Goal: Task Accomplishment & Management: Use online tool/utility

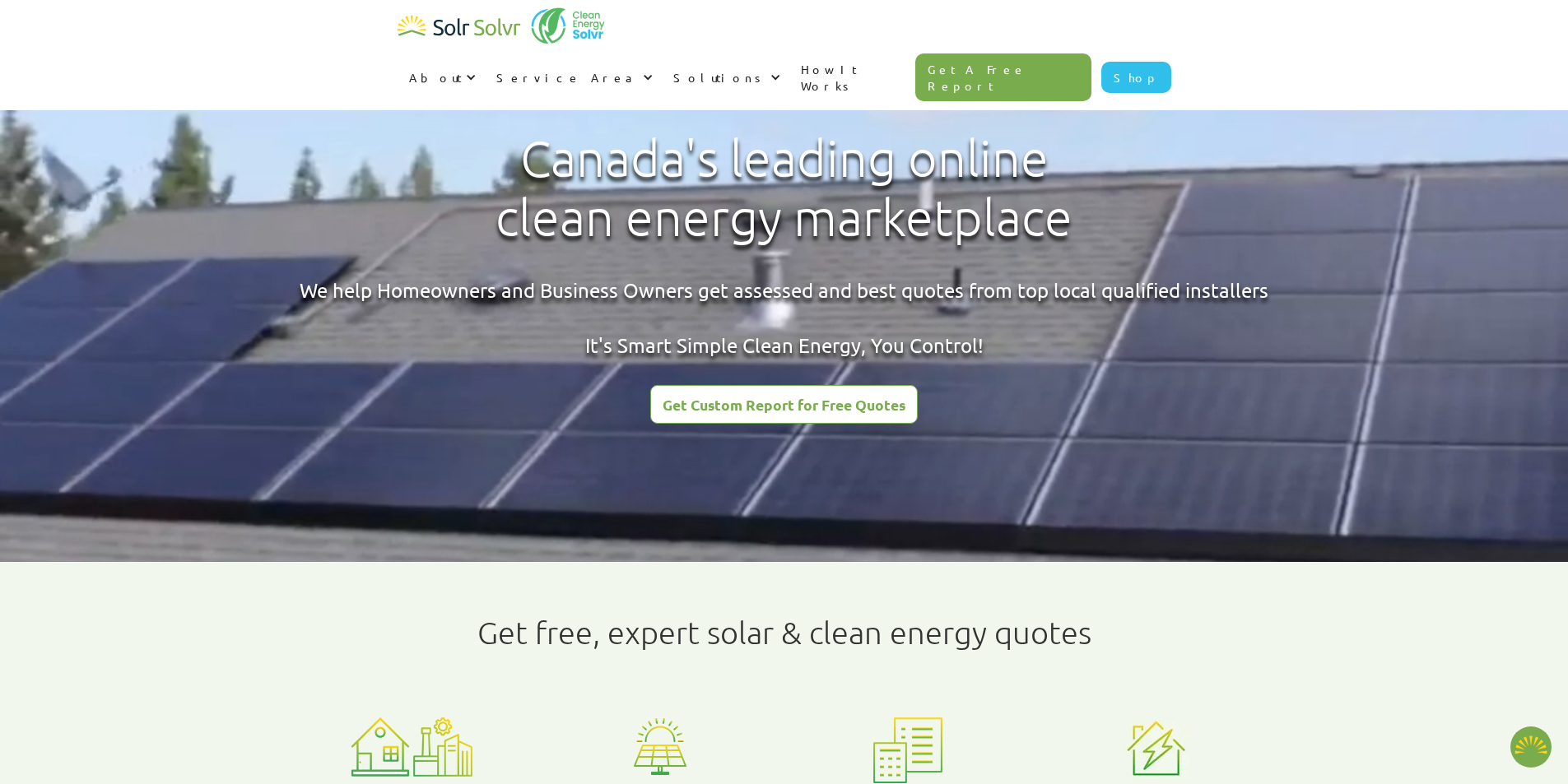
click at [1379, 635] on div "Get free, expert solar & clean energy quotes Enter your details Compare quotes,…" at bounding box center [784, 798] width 1568 height 473
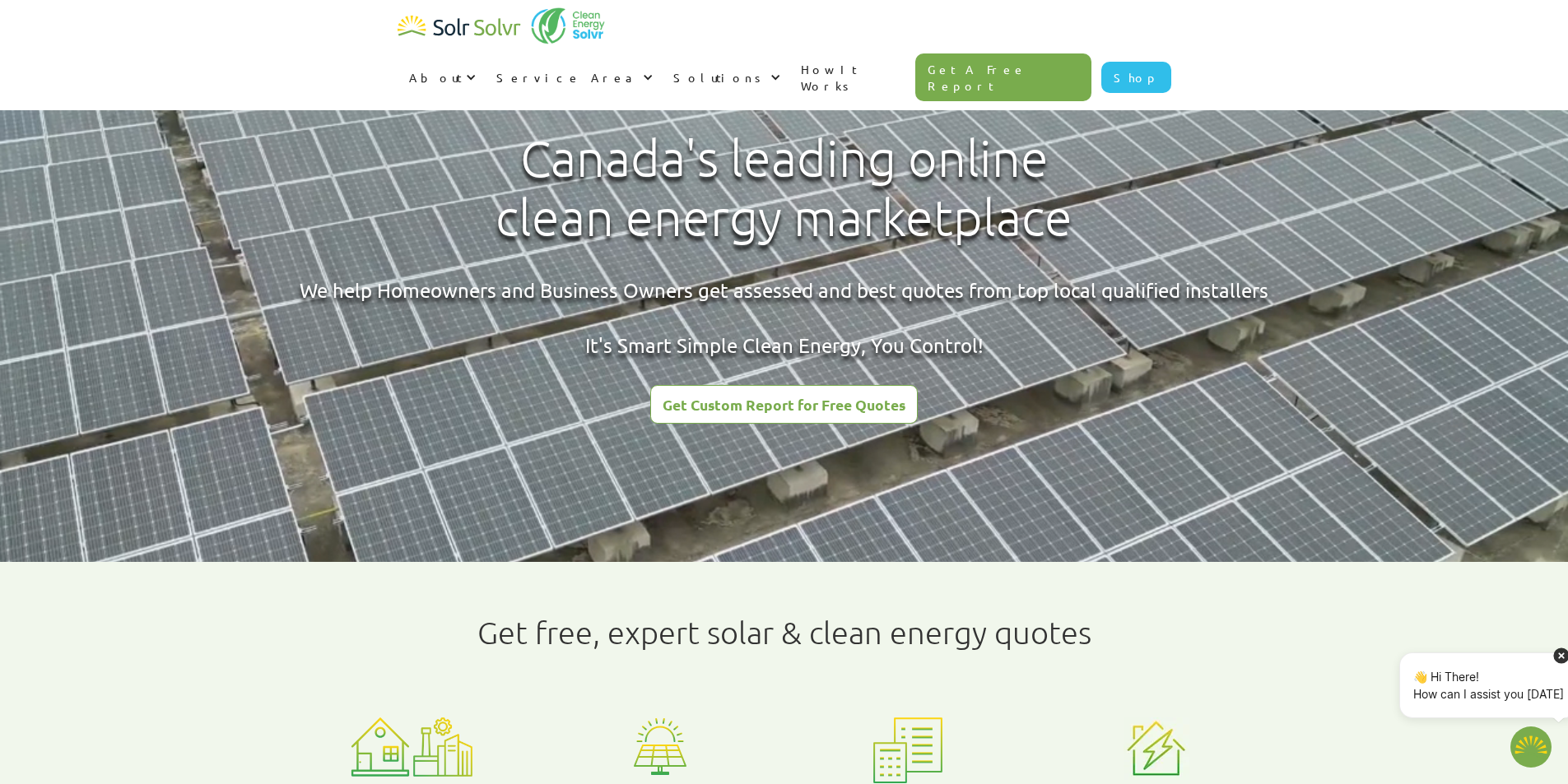
type textarea "x"
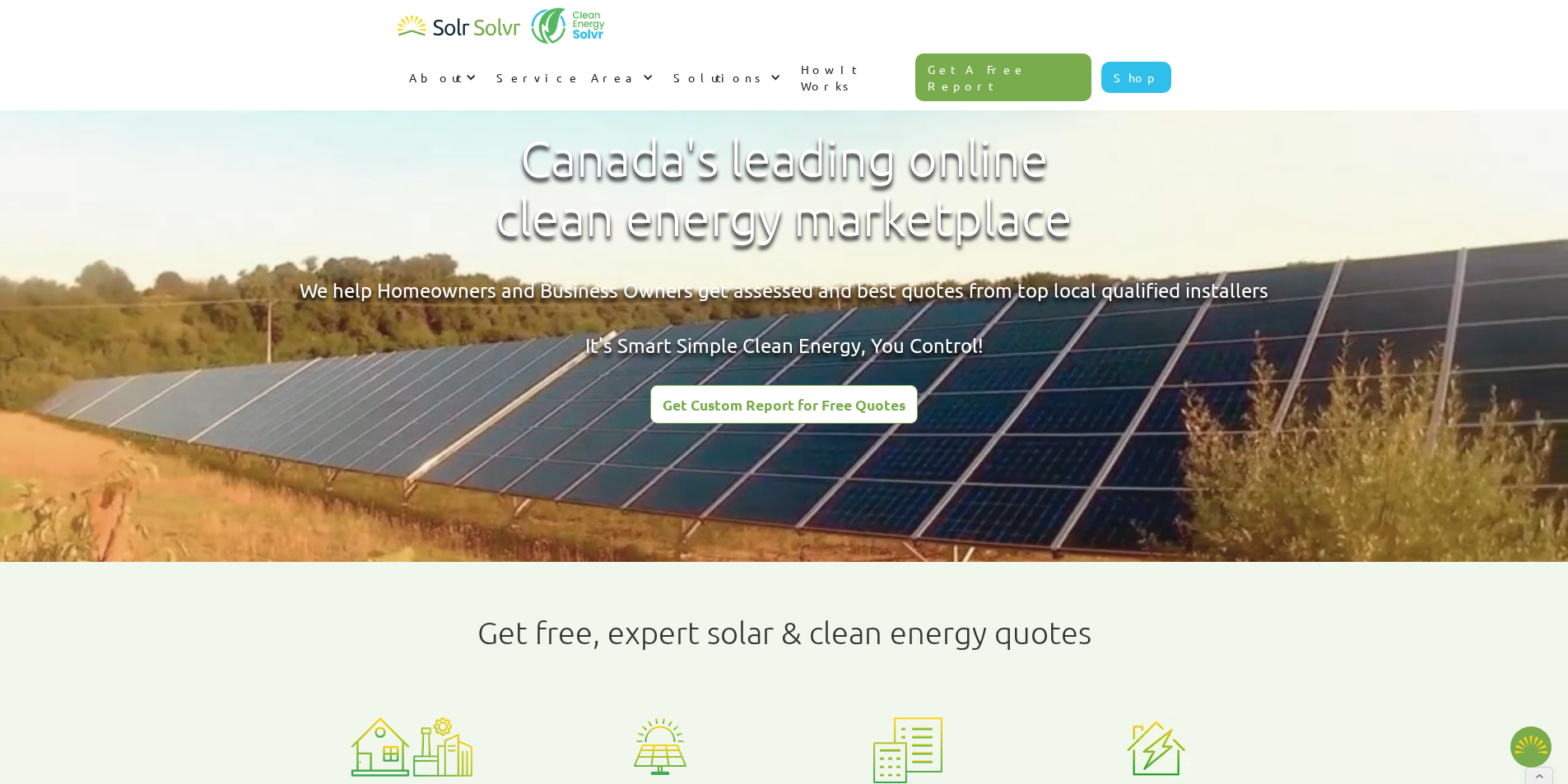
radio input "true"
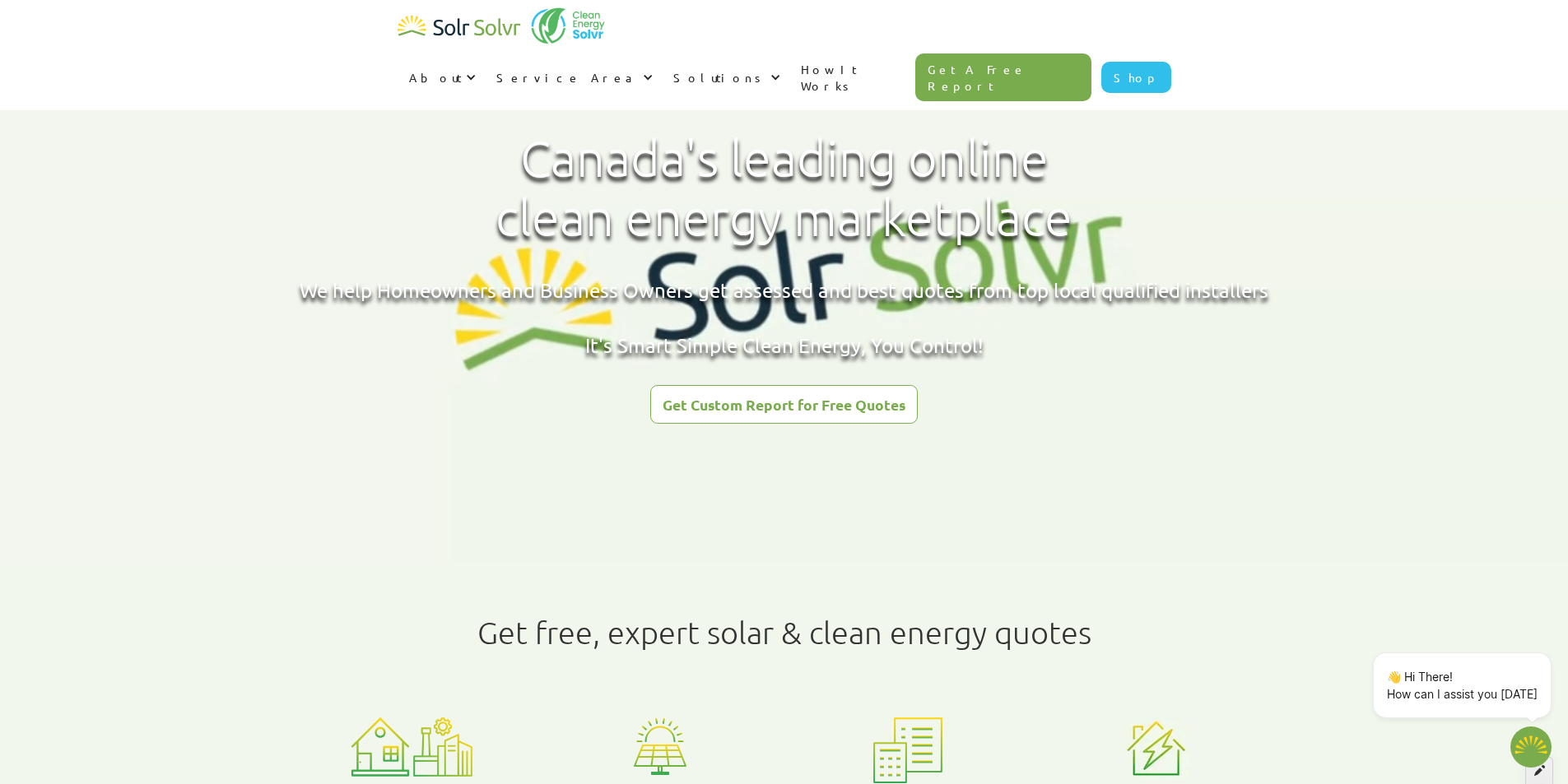
click at [1542, 778] on div at bounding box center [1539, 771] width 28 height 28
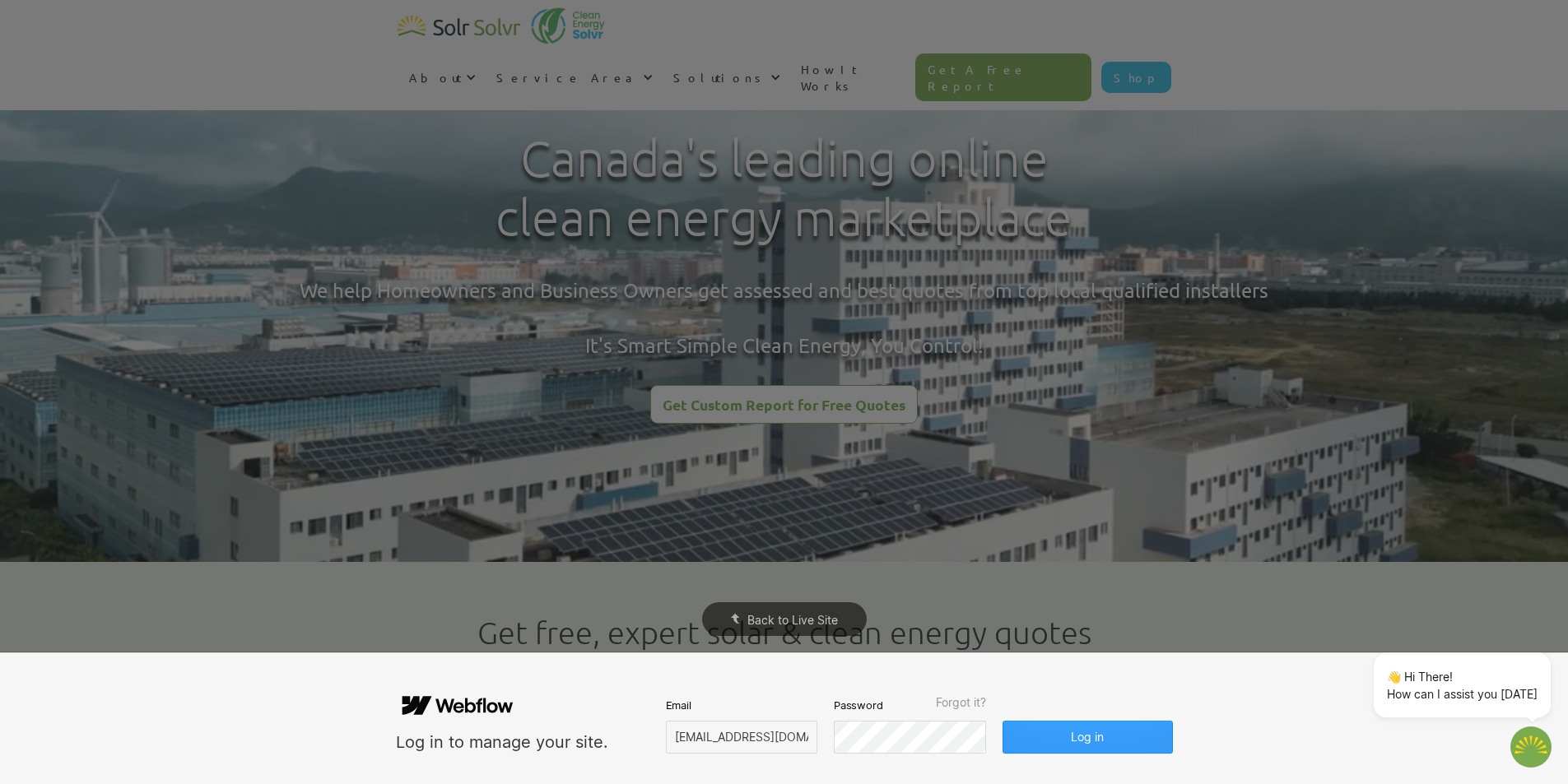
click at [1085, 745] on button "Log in" at bounding box center [1087, 737] width 170 height 33
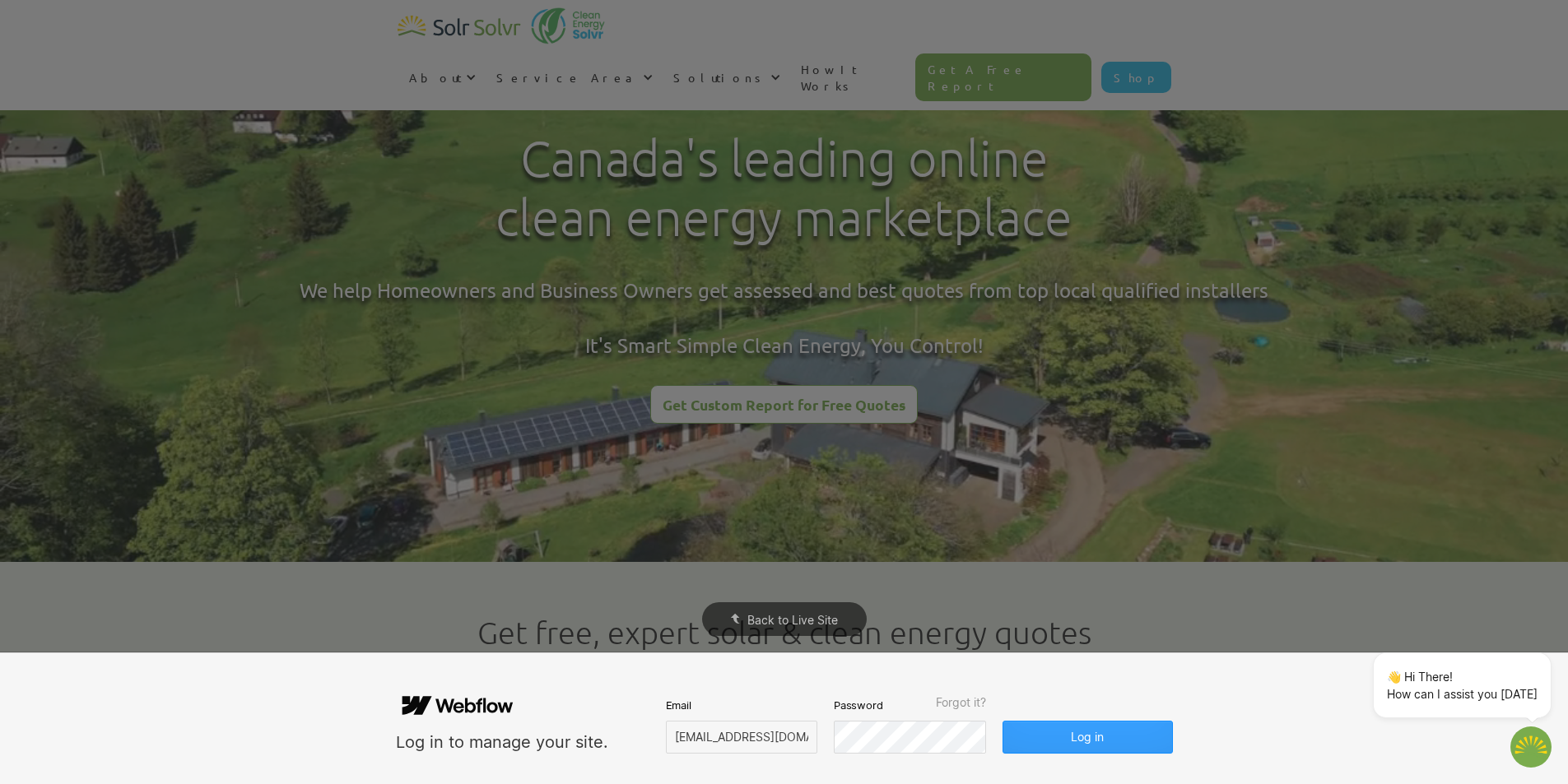
type textarea "x"
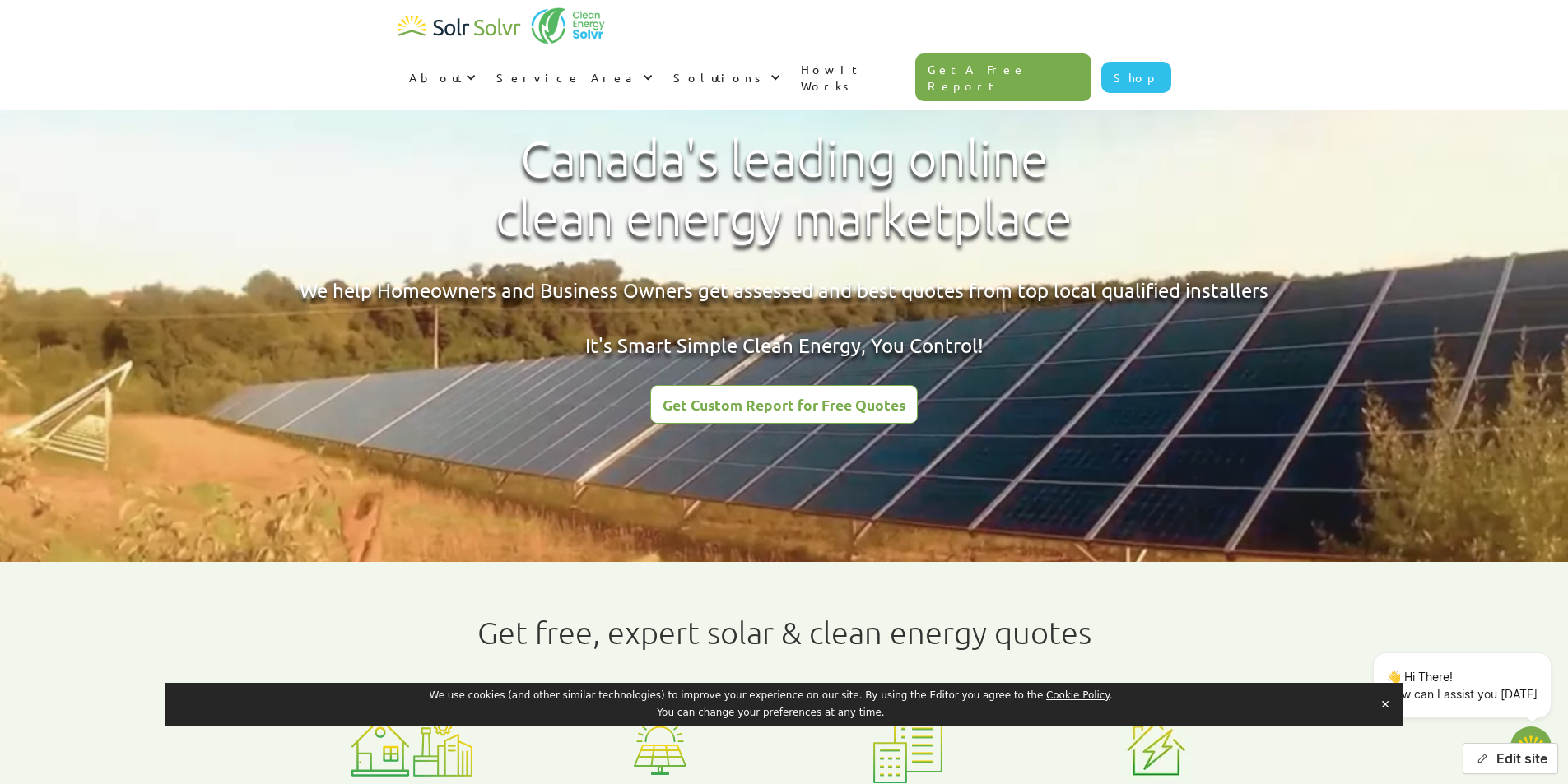
click at [1492, 755] on button "Edit site" at bounding box center [1510, 758] width 96 height 31
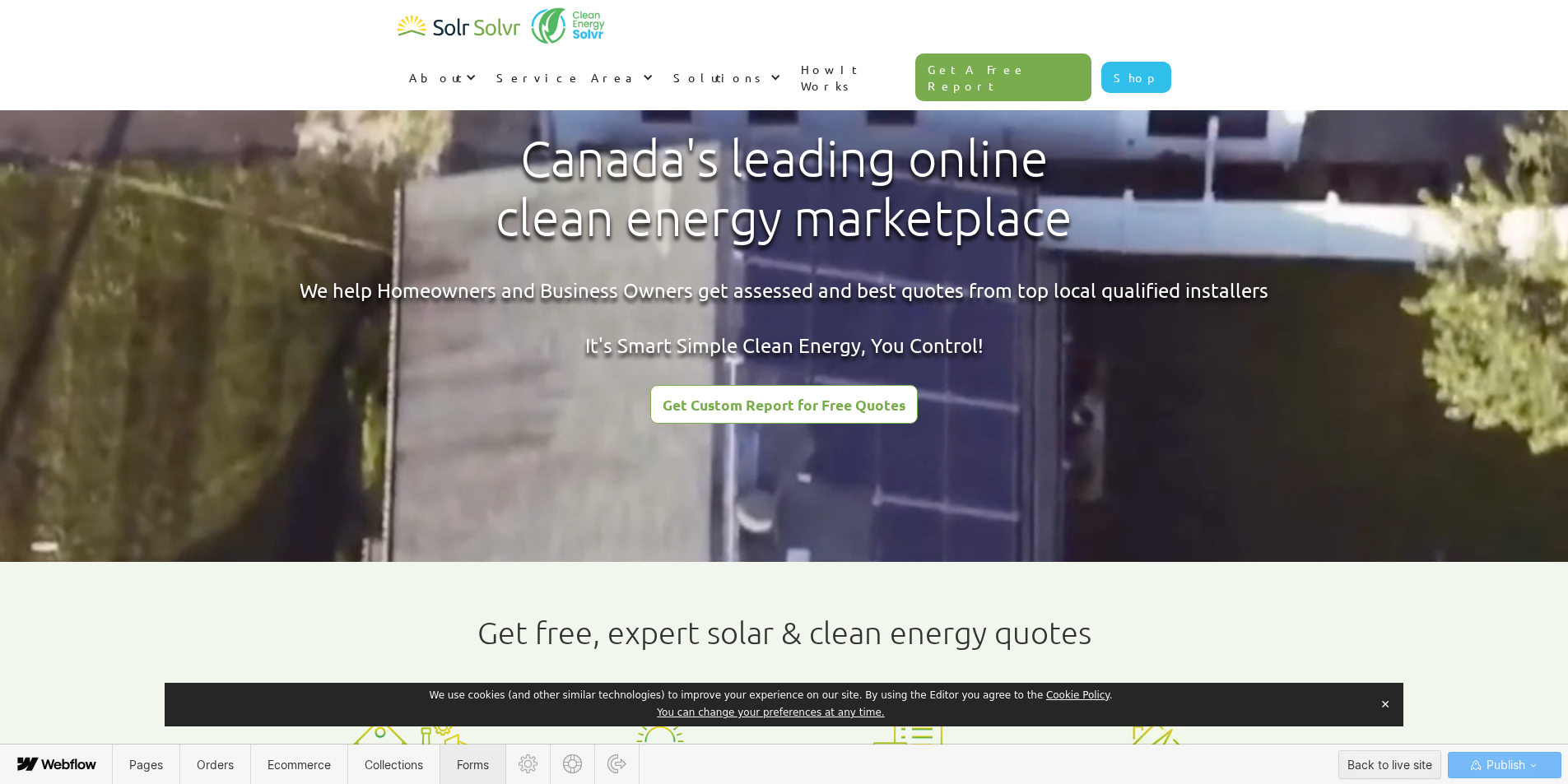
click at [481, 753] on span "Forms" at bounding box center [473, 764] width 65 height 40
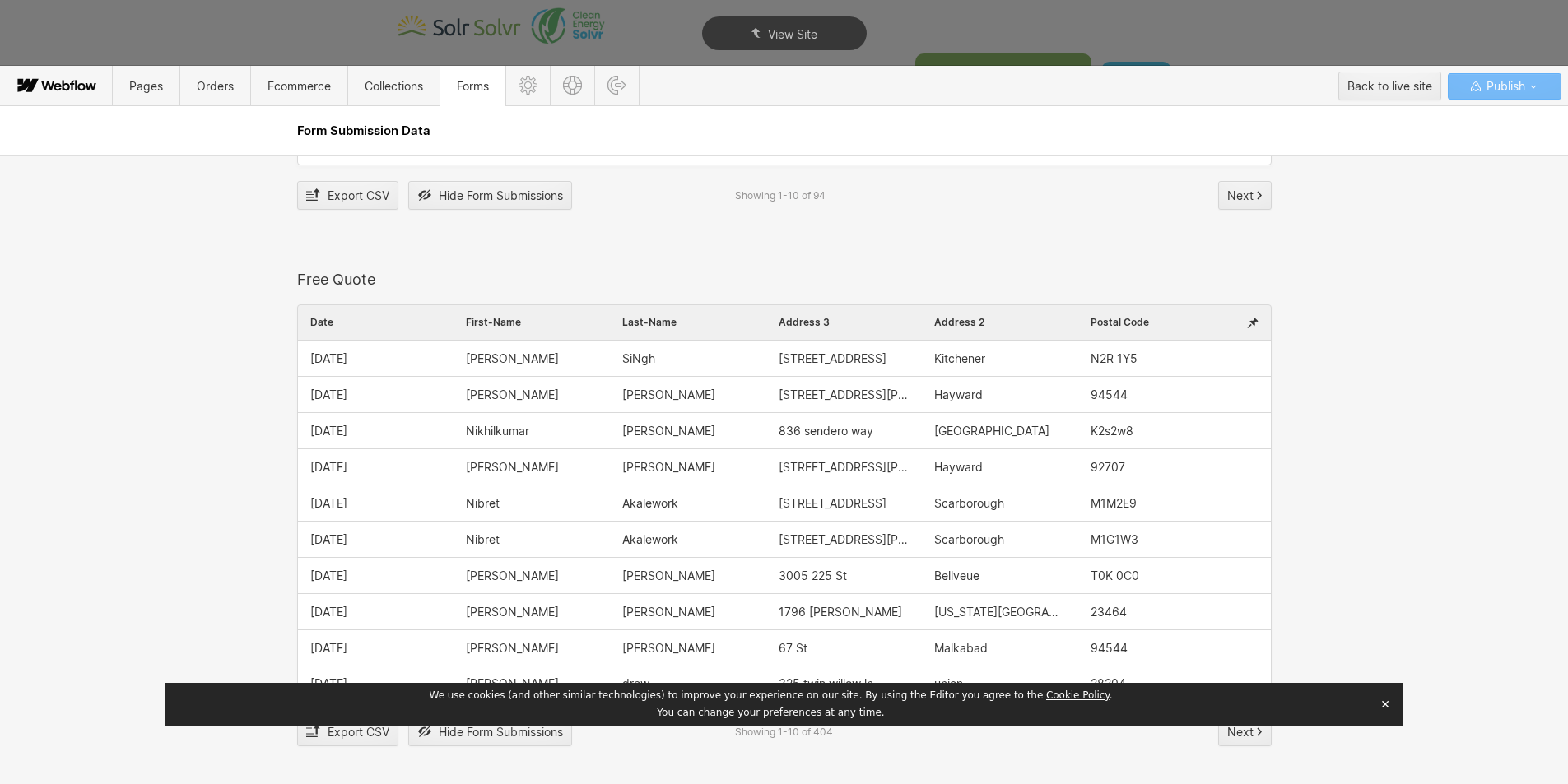
scroll to position [2056, 0]
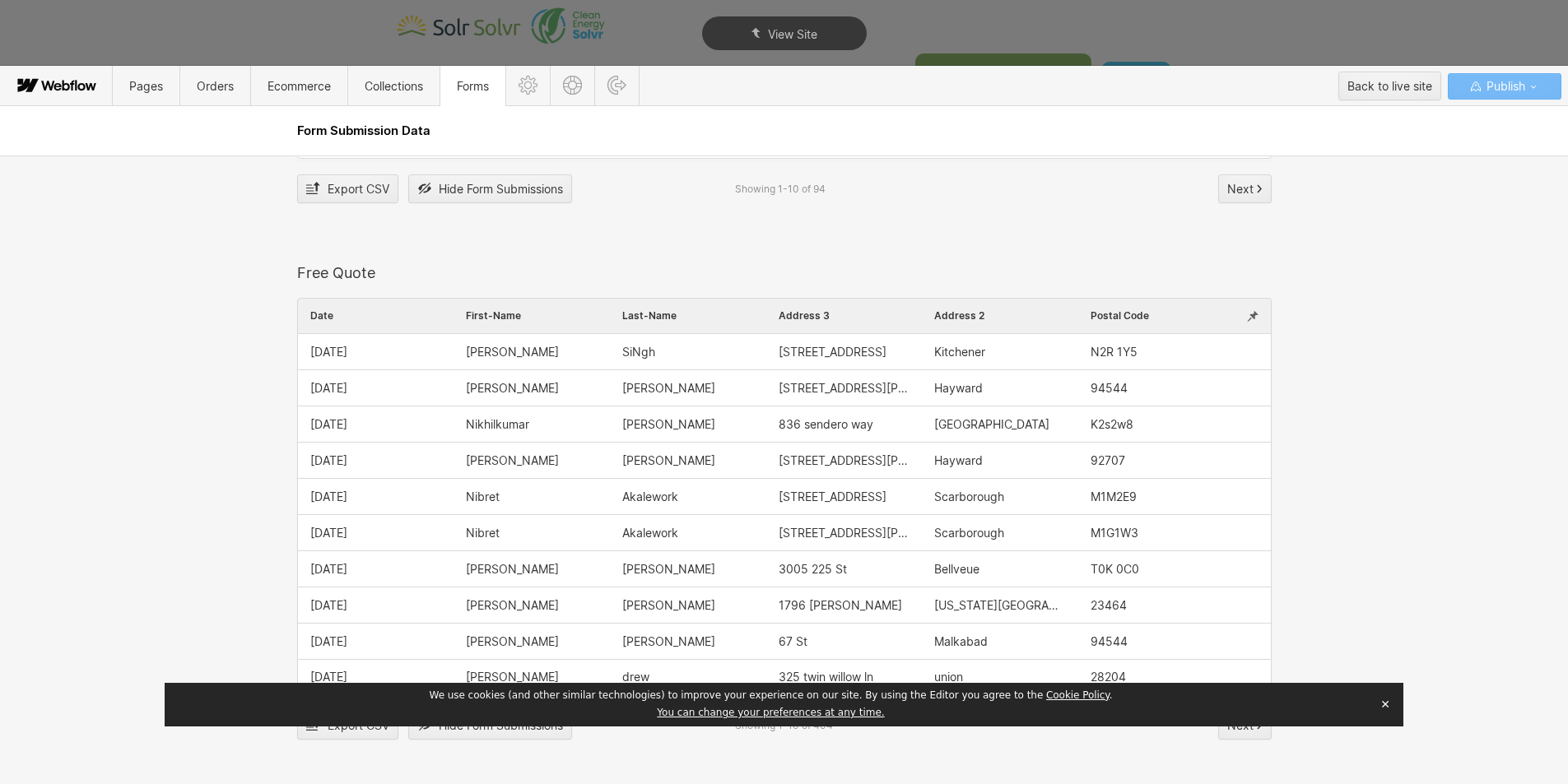
click at [1235, 312] on div at bounding box center [1253, 316] width 36 height 35
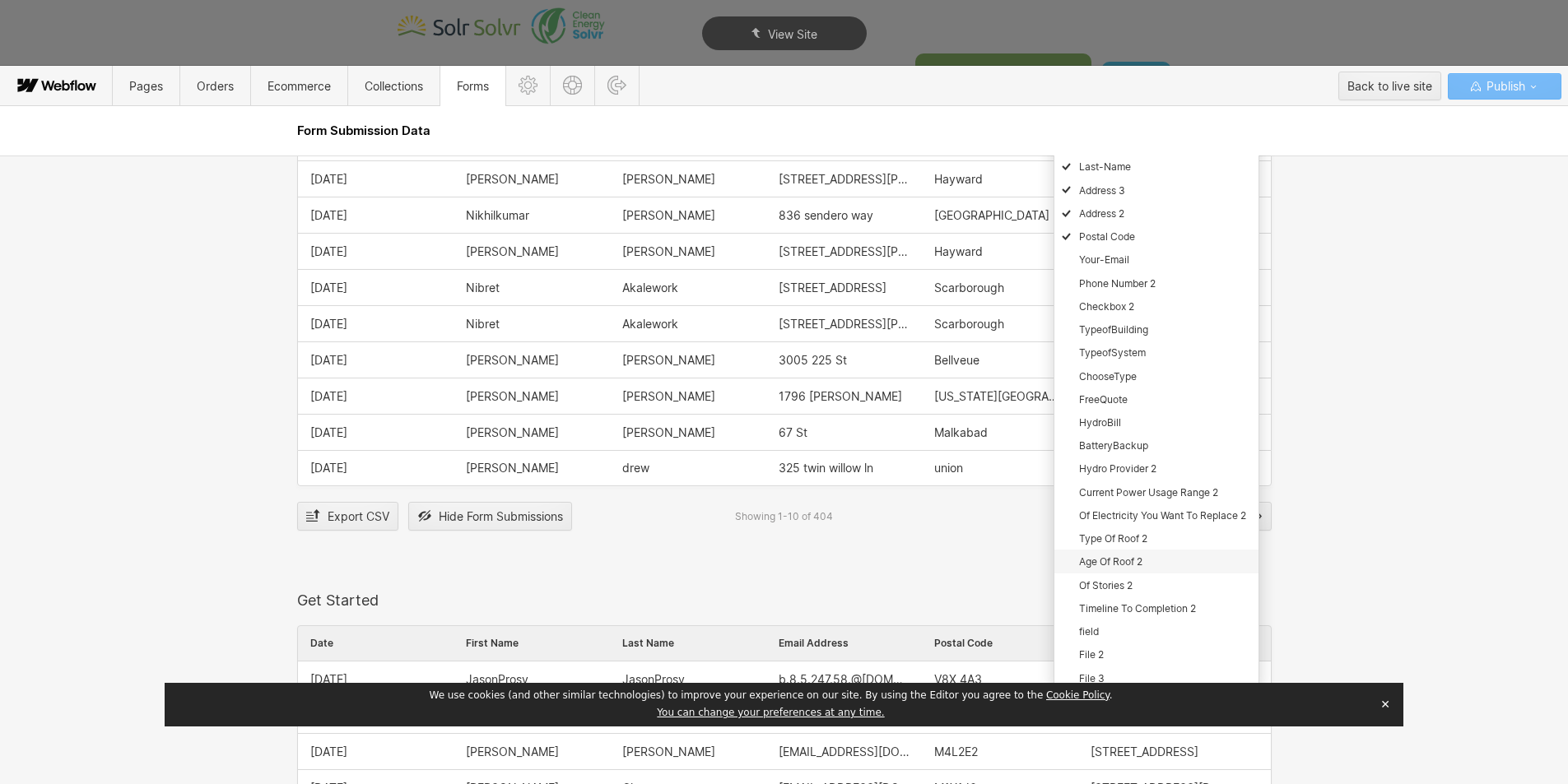
scroll to position [2303, 0]
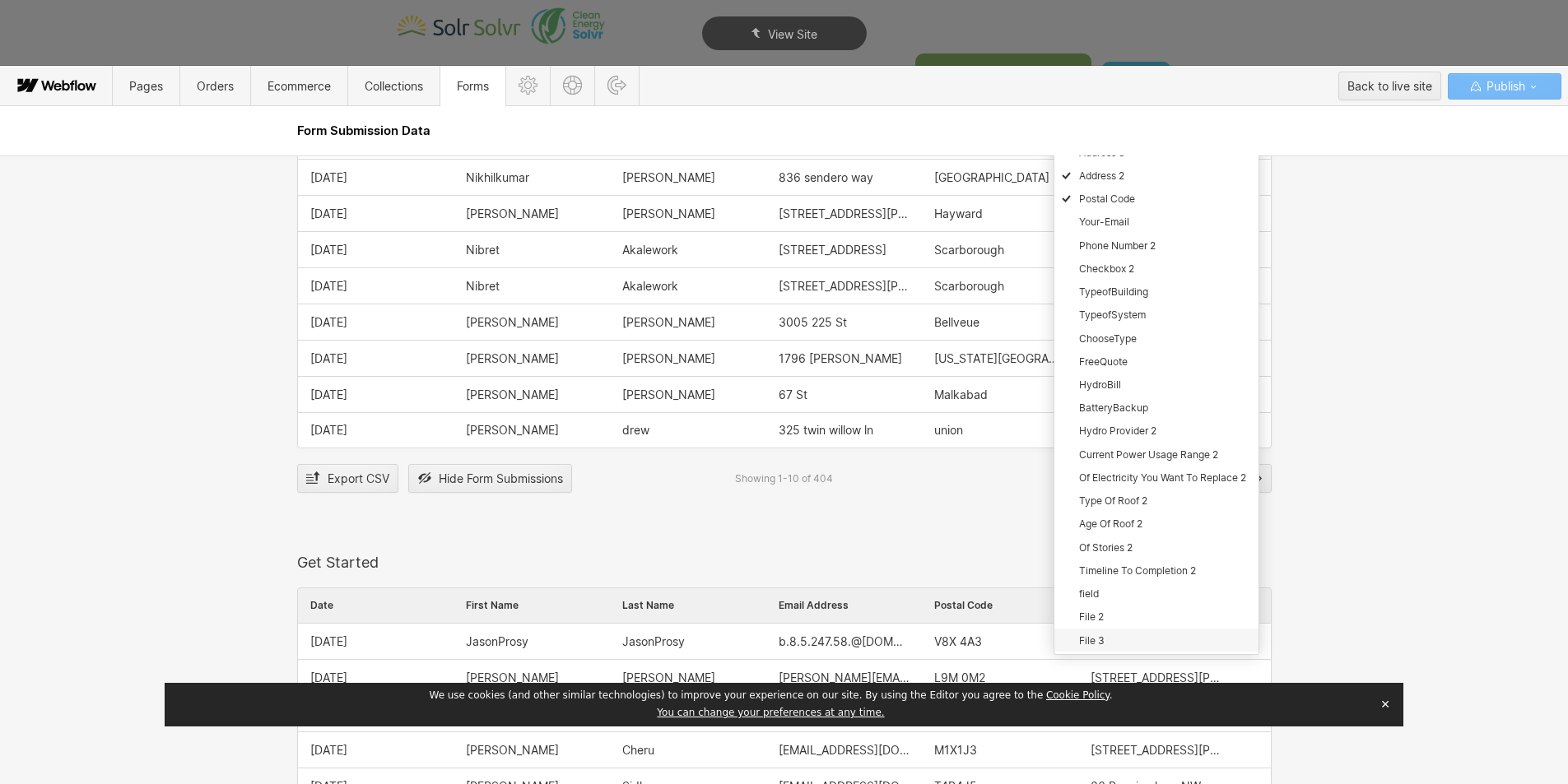
click at [1100, 619] on div "File 2" at bounding box center [1156, 616] width 204 height 23
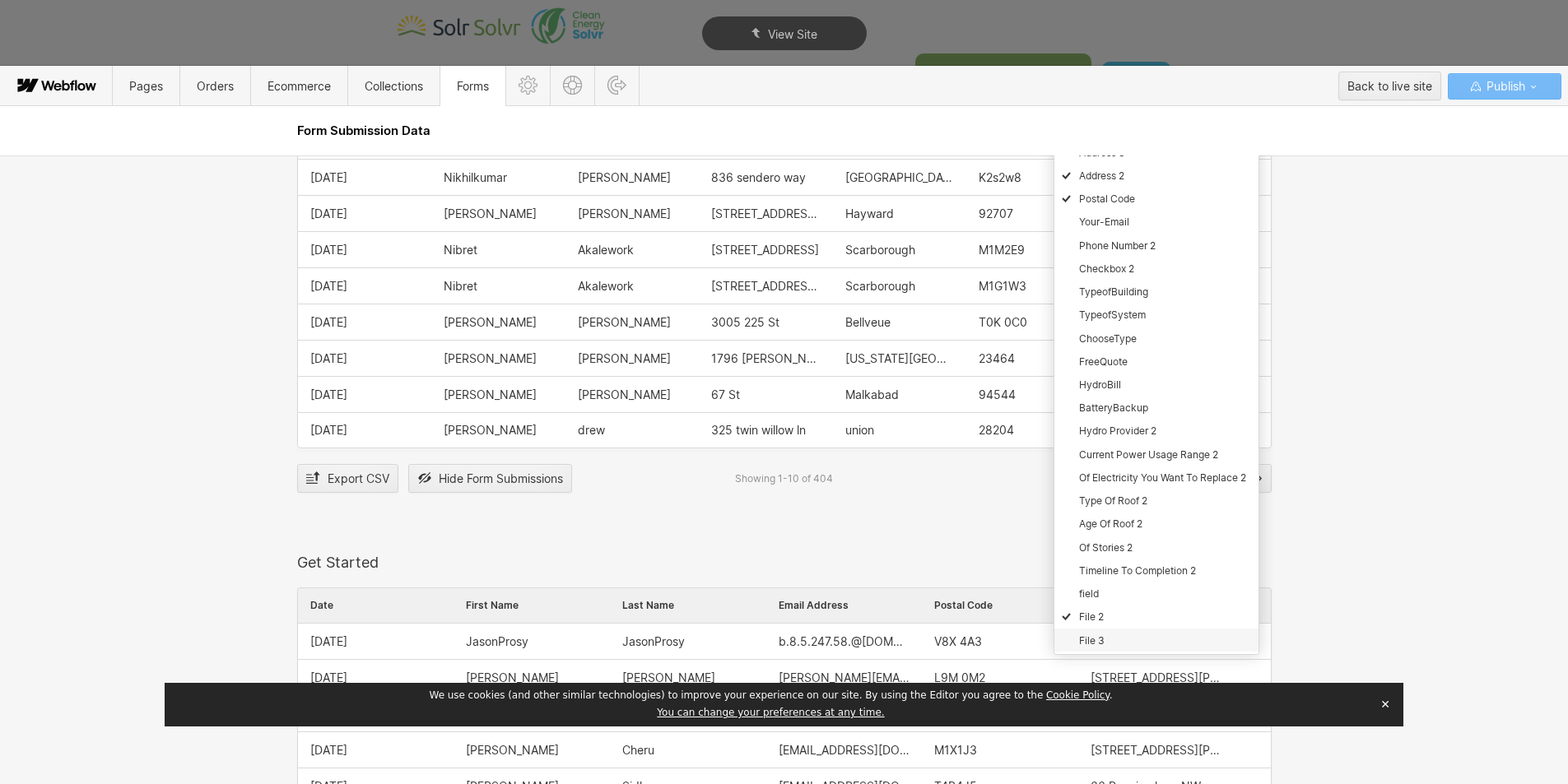
click at [1097, 643] on div "File 3" at bounding box center [1156, 640] width 204 height 23
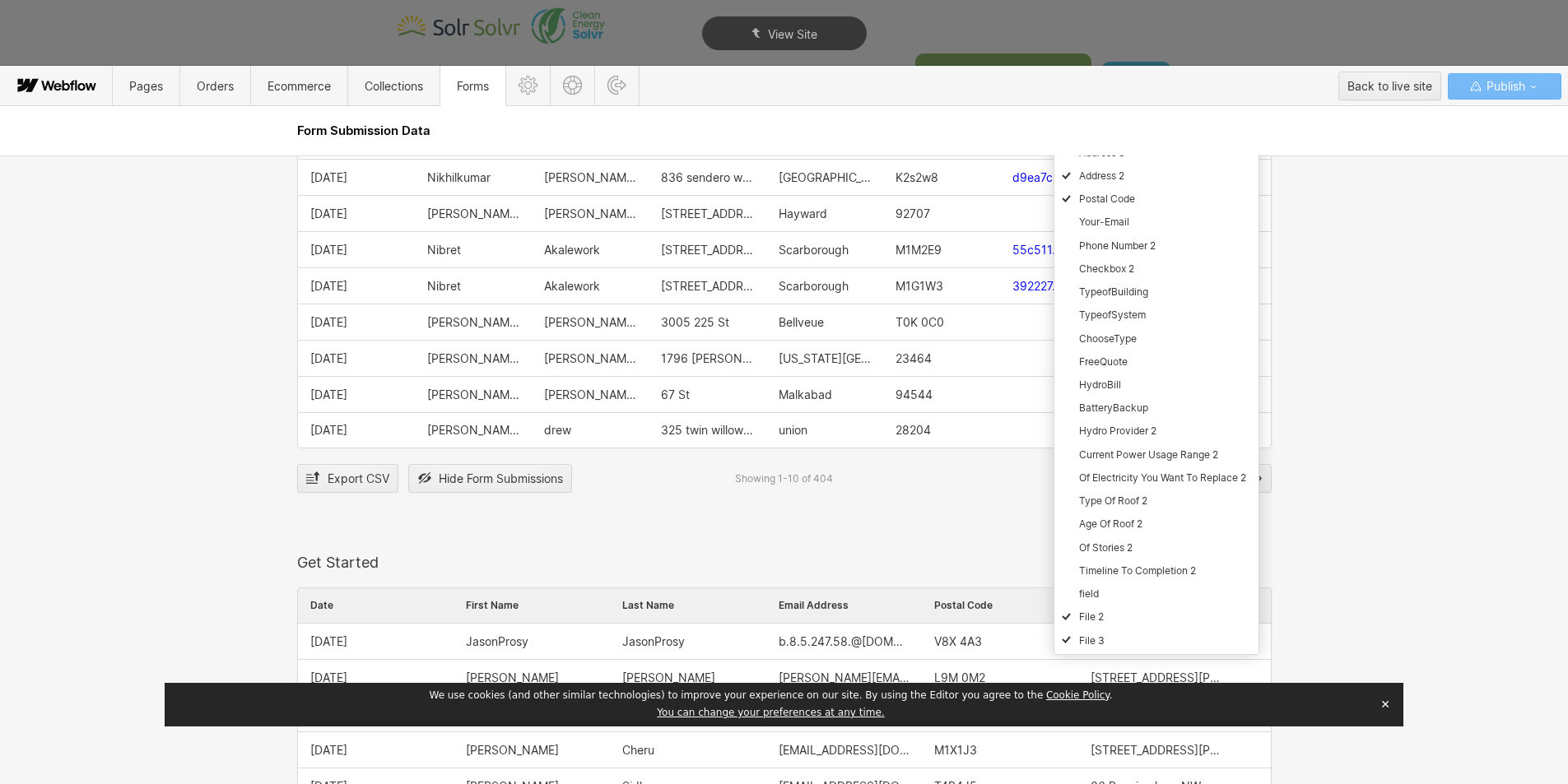
click at [991, 527] on div at bounding box center [1161, 373] width 382 height 729
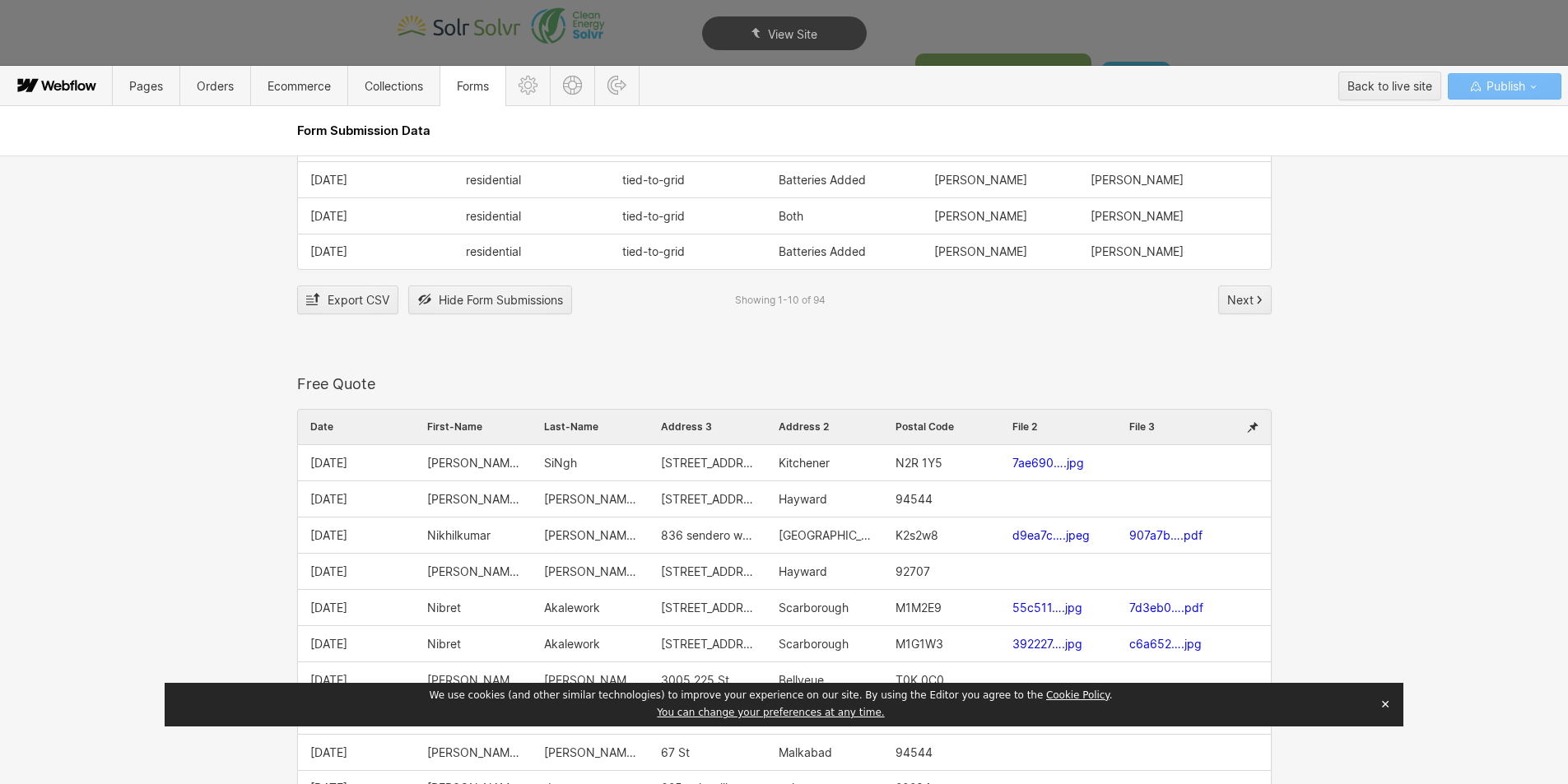
scroll to position [1974, 0]
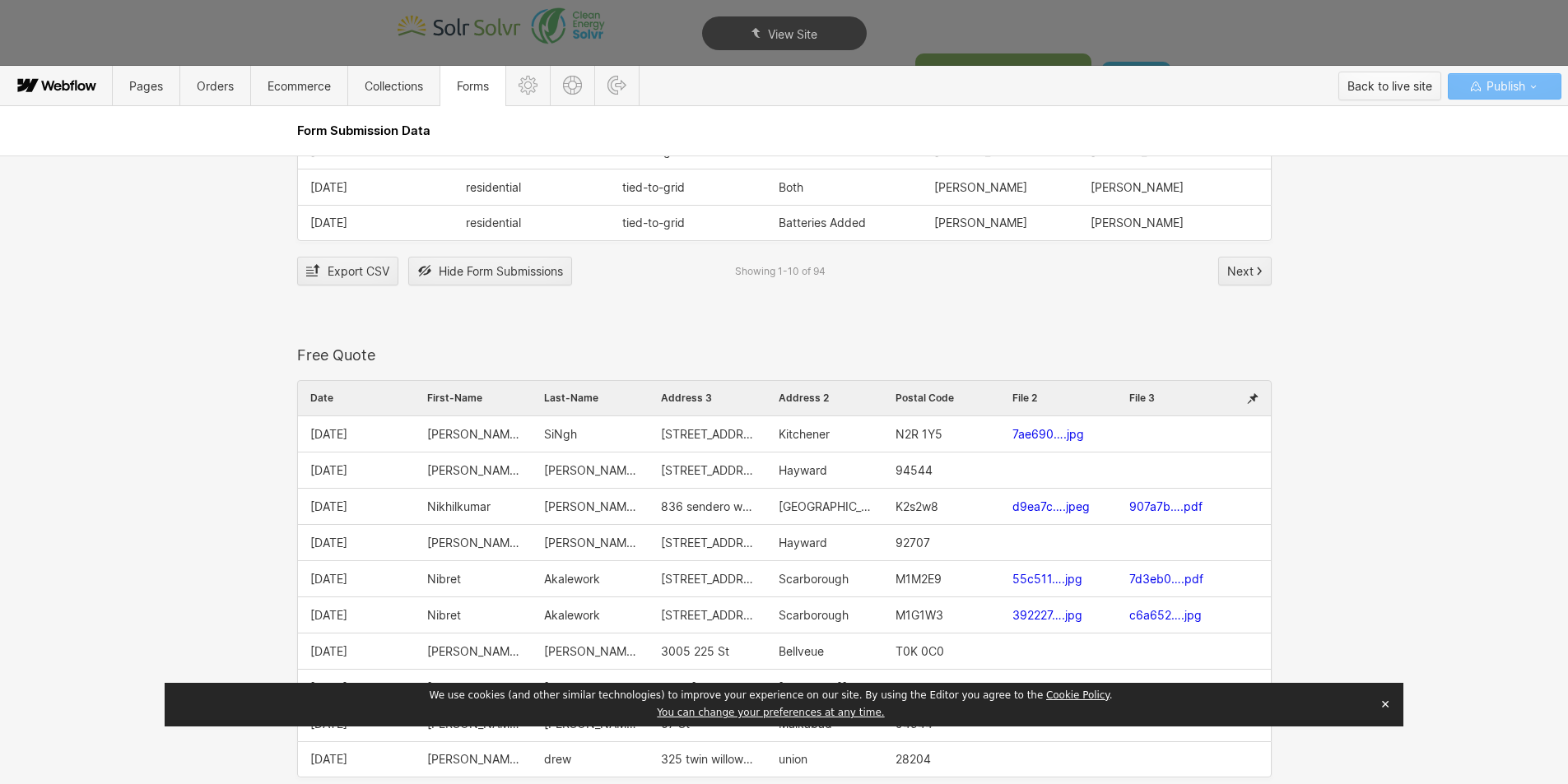
click at [1362, 95] on div "Back to live site" at bounding box center [1389, 87] width 85 height 25
type textarea "x"
